Goal: Use online tool/utility: Utilize a website feature to perform a specific function

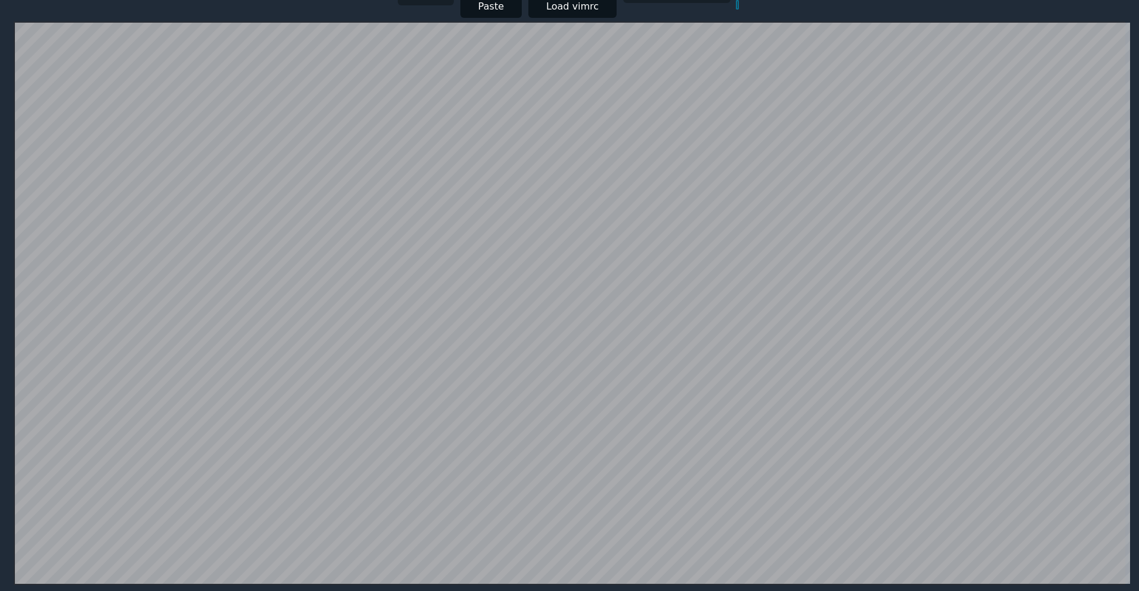
scroll to position [232, 0]
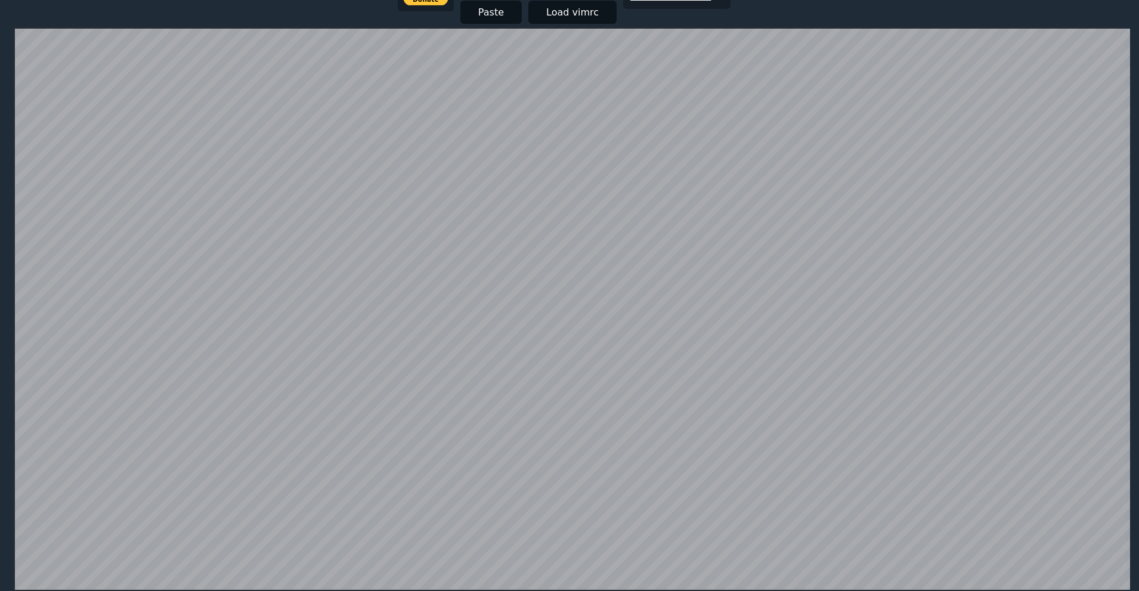
scroll to position [232, 0]
click at [14, 33] on div at bounding box center [569, 309] width 1111 height 563
click at [50, 235] on div at bounding box center [569, 309] width 1111 height 563
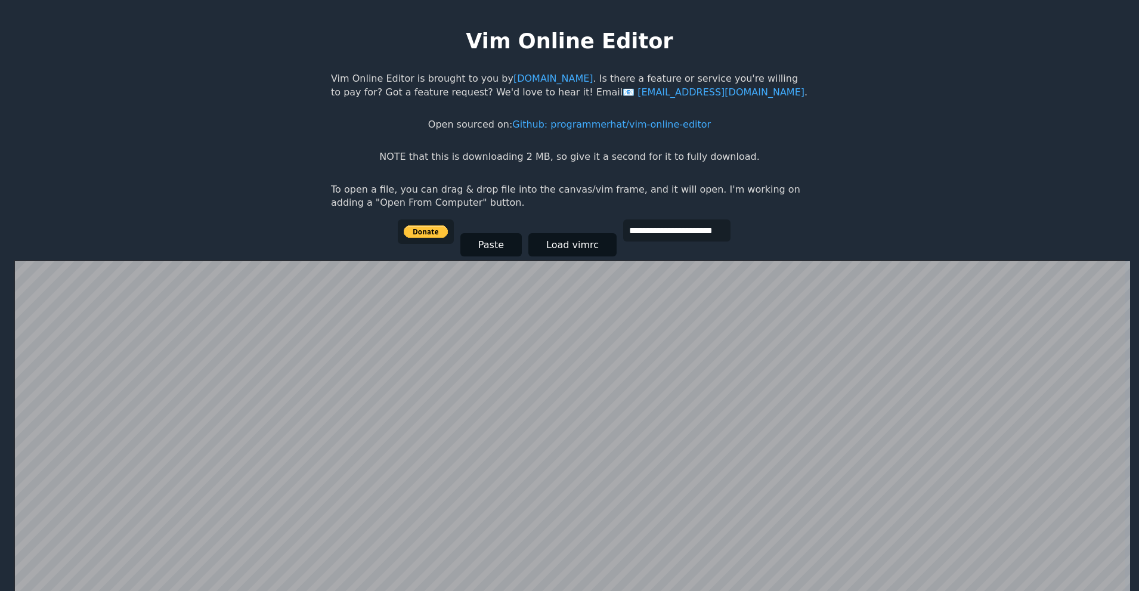
scroll to position [232, 0]
